Goal: Check status: Check status

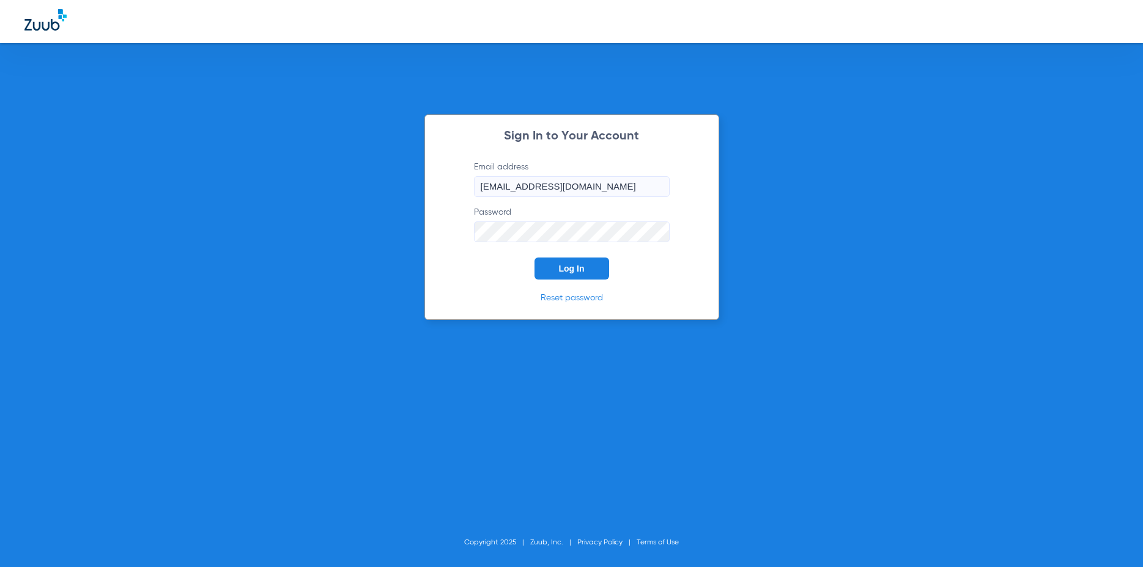
click at [566, 270] on span "Log In" at bounding box center [572, 268] width 26 height 10
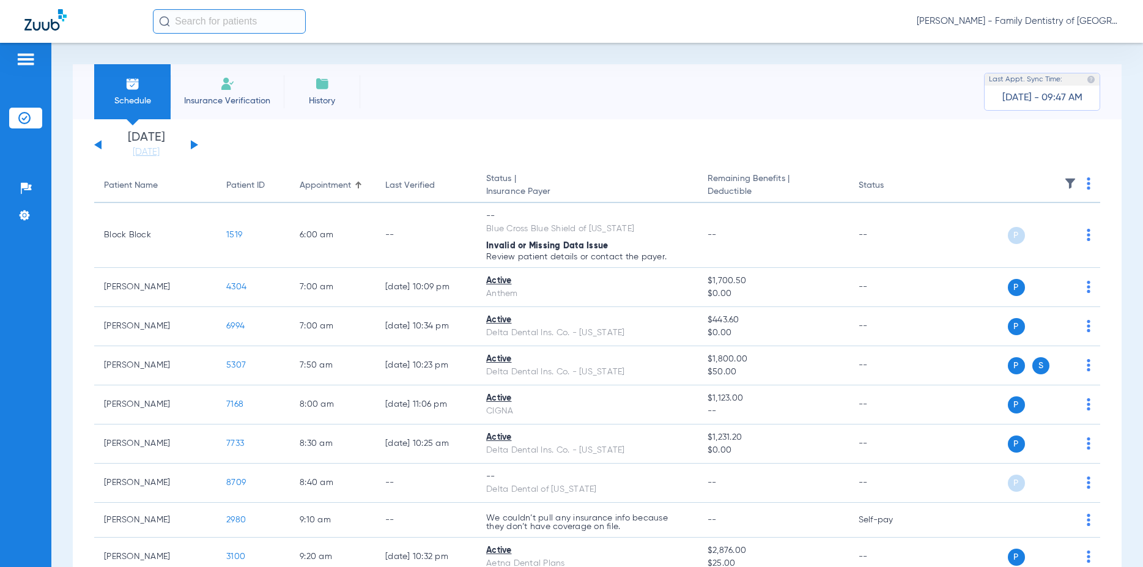
click at [194, 145] on button at bounding box center [194, 144] width 7 height 9
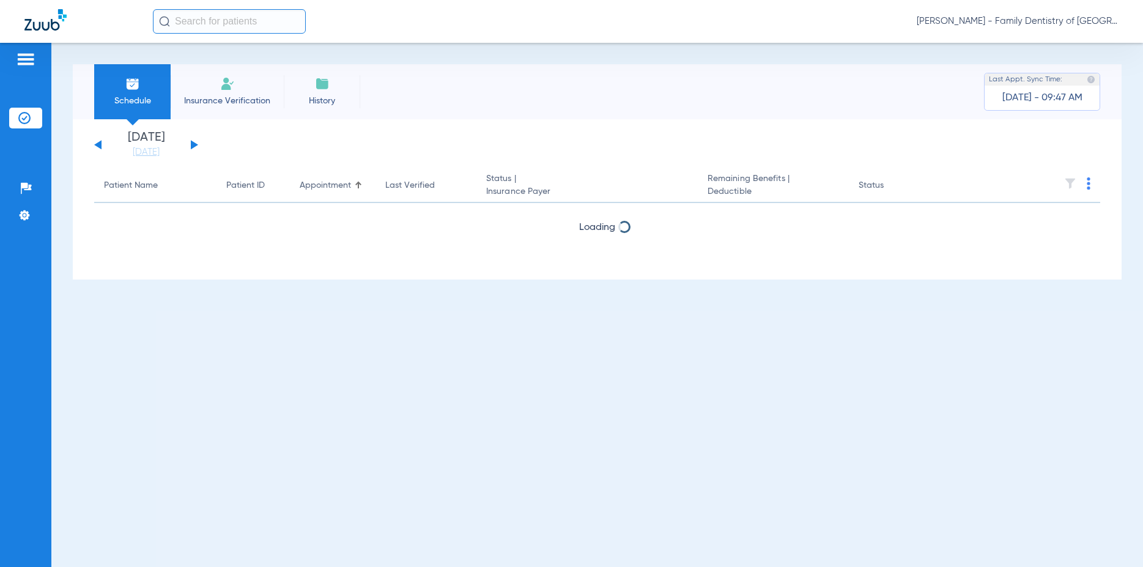
click at [194, 145] on button at bounding box center [194, 144] width 7 height 9
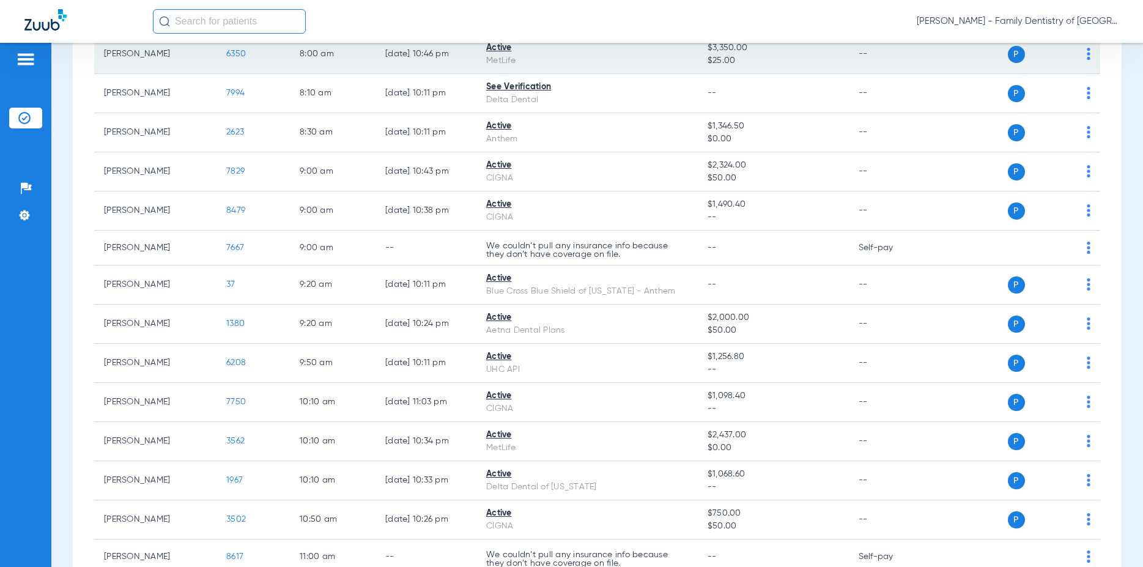
scroll to position [441, 0]
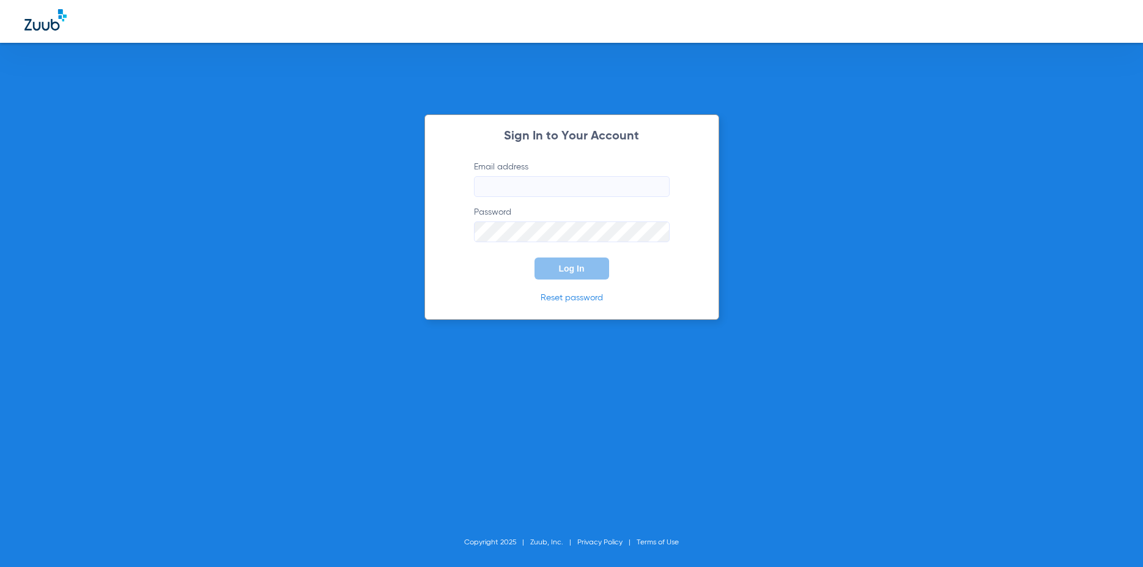
type input "[EMAIL_ADDRESS][DOMAIN_NAME]"
click at [556, 270] on button "Log In" at bounding box center [571, 268] width 75 height 22
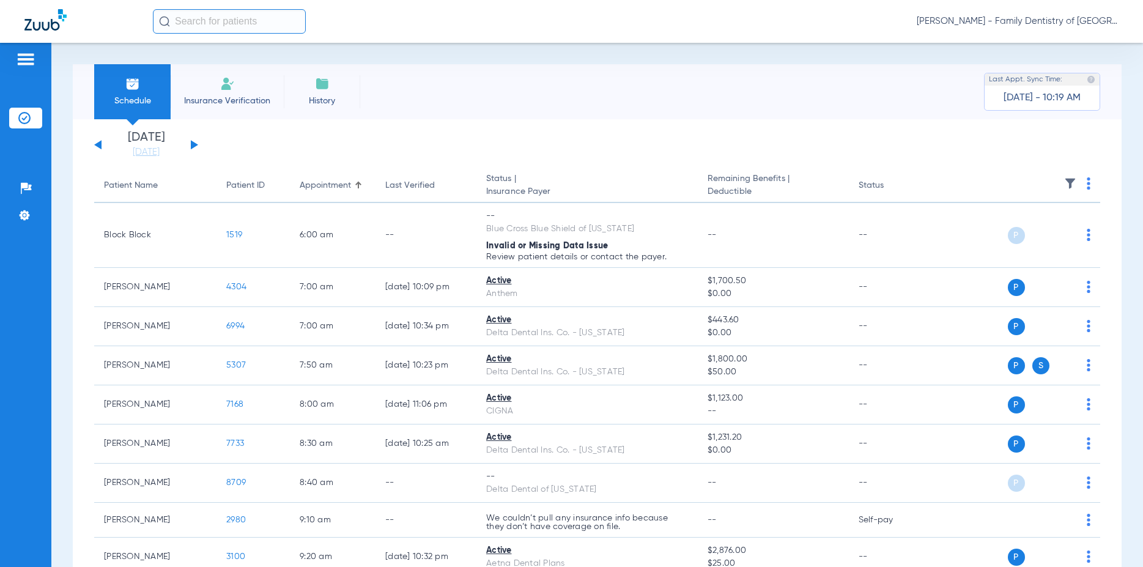
click at [193, 145] on button at bounding box center [194, 144] width 7 height 9
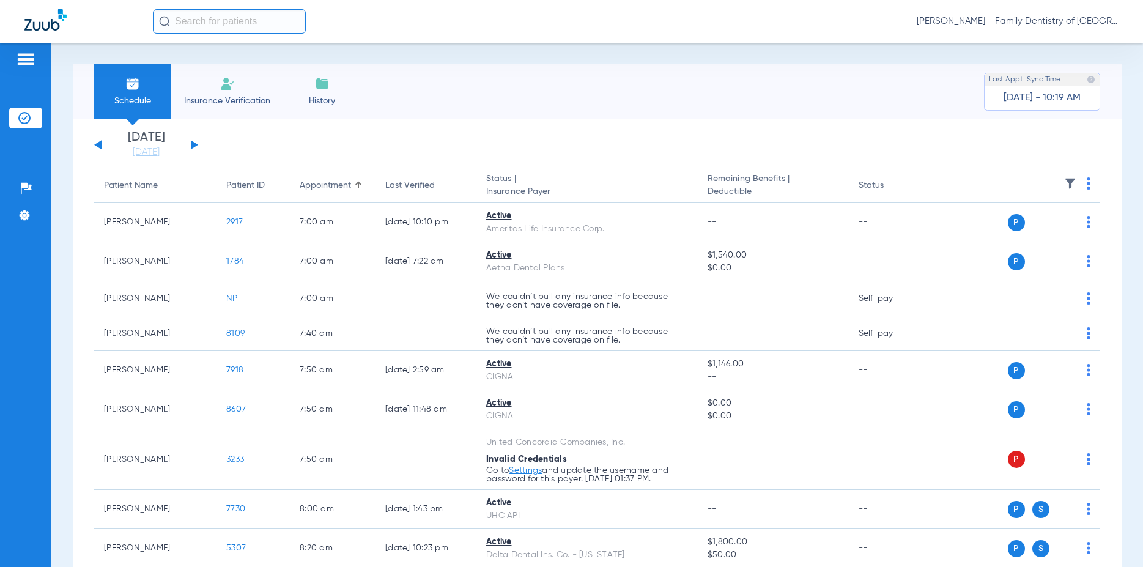
click at [193, 145] on button at bounding box center [194, 144] width 7 height 9
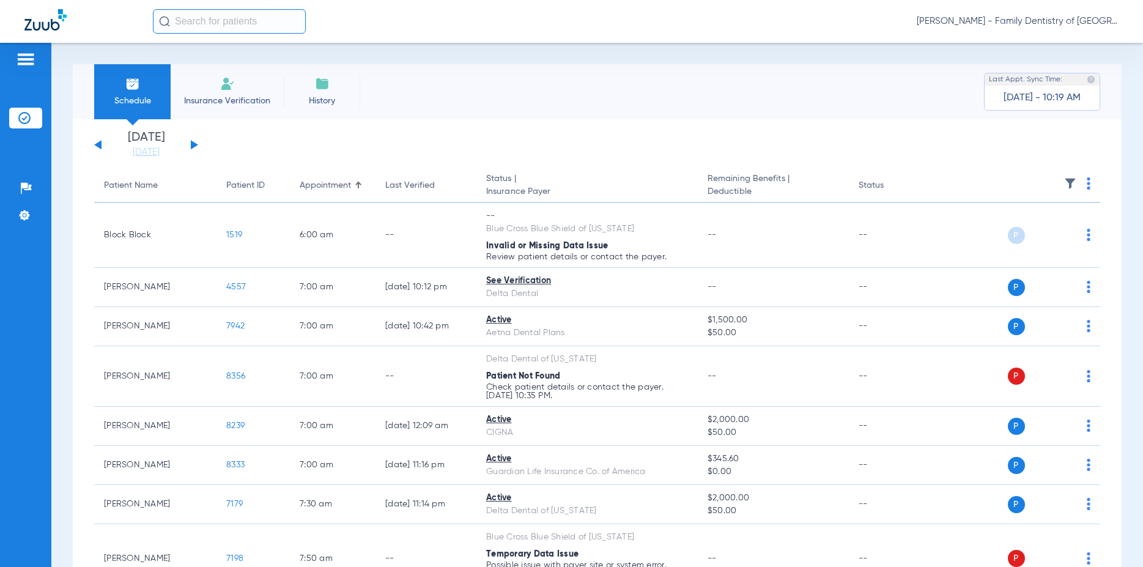
click at [193, 144] on button at bounding box center [194, 144] width 7 height 9
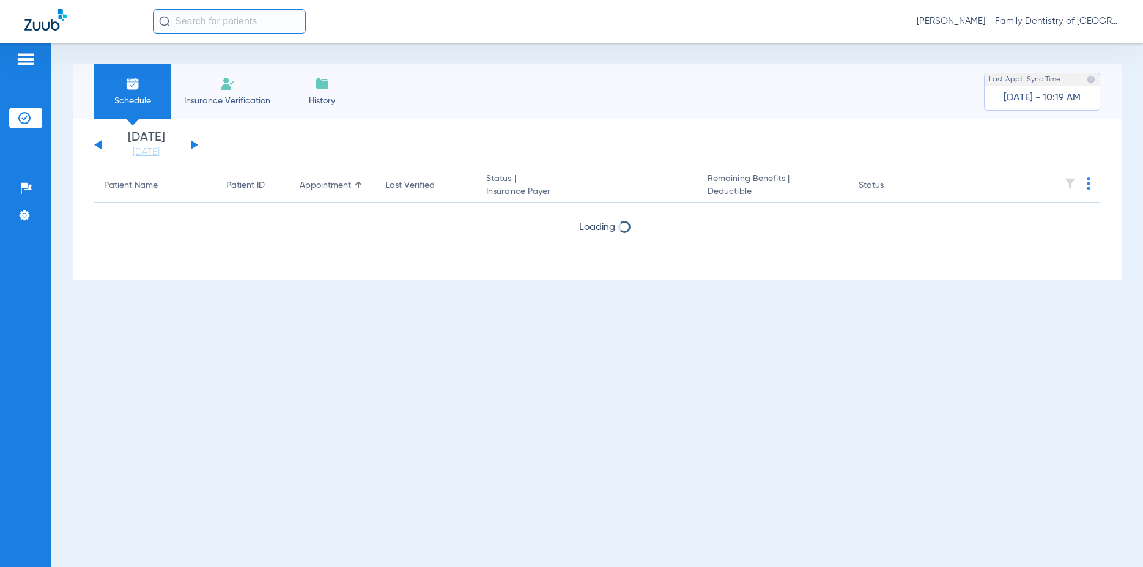
click at [194, 144] on button at bounding box center [194, 144] width 7 height 9
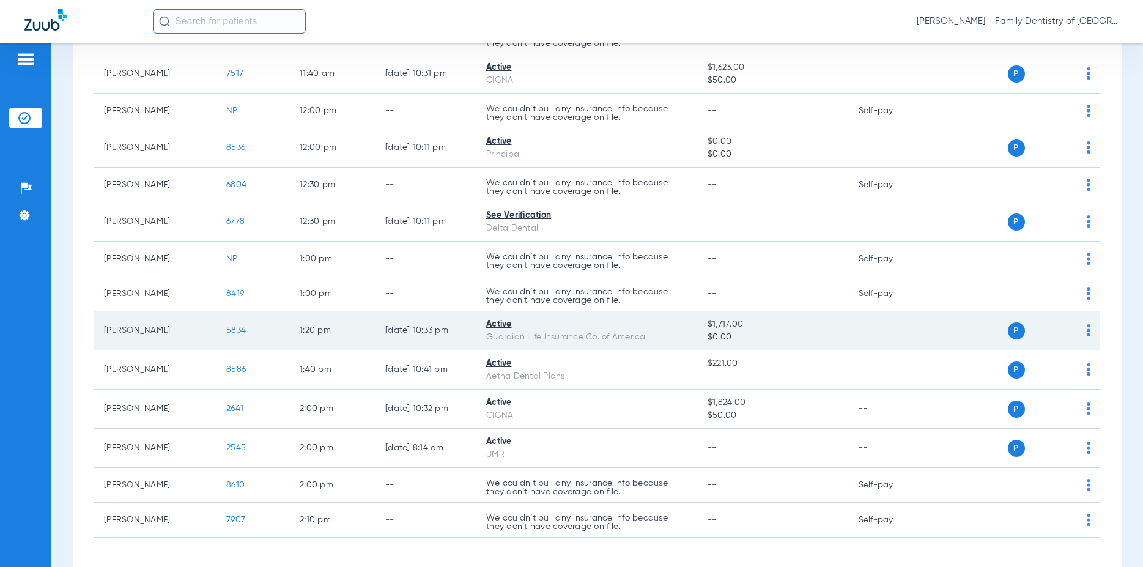
scroll to position [924, 0]
